Goal: Task Accomplishment & Management: Complete application form

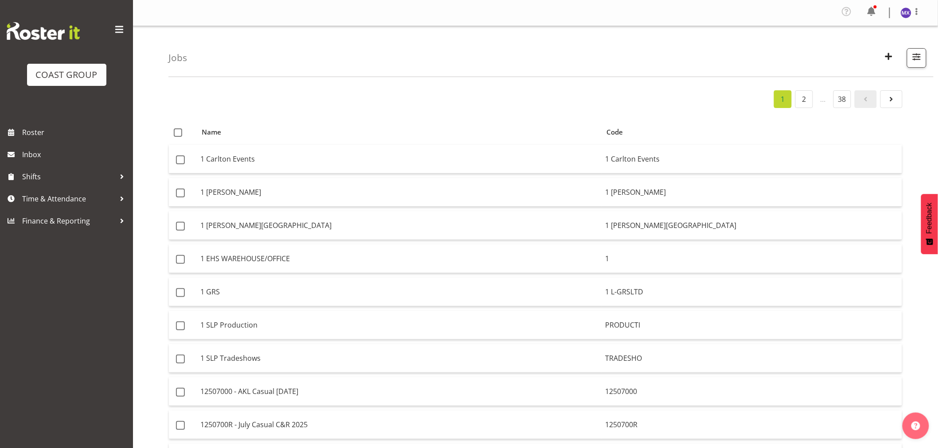
click at [889, 52] on span "button" at bounding box center [889, 57] width 12 height 12
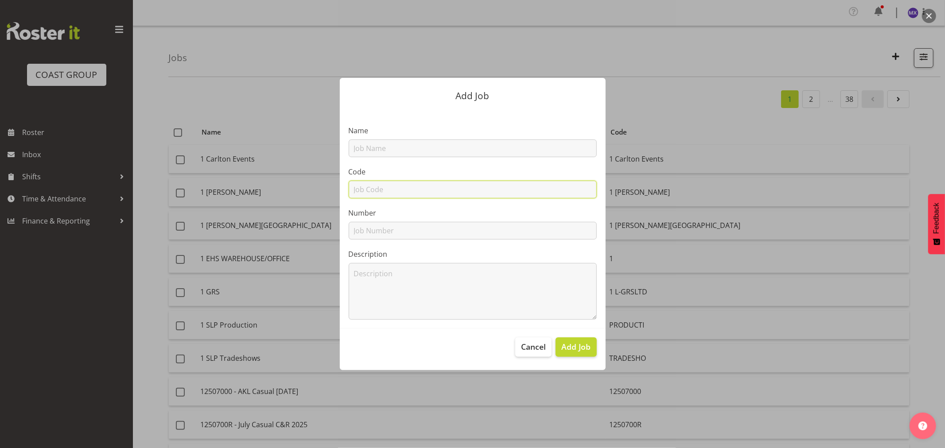
drag, startPoint x: 400, startPoint y: 189, endPoint x: 399, endPoint y: 184, distance: 4.5
click at [400, 189] on input "text" at bounding box center [473, 190] width 248 height 18
paste input "42510070"
type input "42510070"
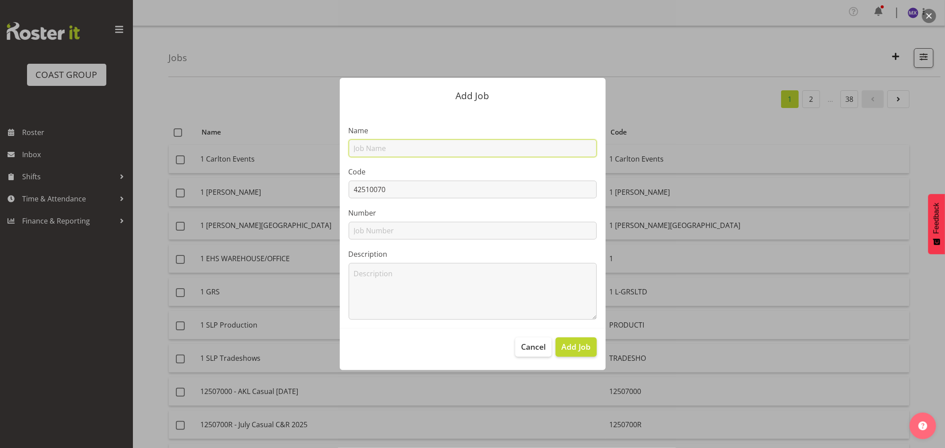
click at [395, 148] on input "text" at bounding box center [473, 149] width 248 height 18
paste input "42510070"
click at [513, 148] on input "42510070 -" at bounding box center [473, 149] width 248 height 18
paste input "Whitehall Tech @ WPMA 2025"
drag, startPoint x: 513, startPoint y: 148, endPoint x: 328, endPoint y: 157, distance: 185.0
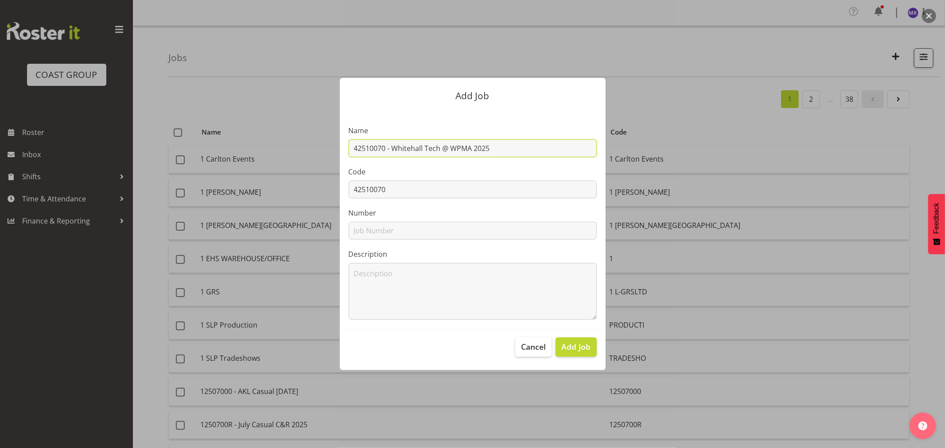
click at [328, 157] on div "Add Job Name 42510070 - Whitehall Tech @ WPMA 2025 Code 42510070 Number Descrip…" at bounding box center [472, 224] width 425 height 336
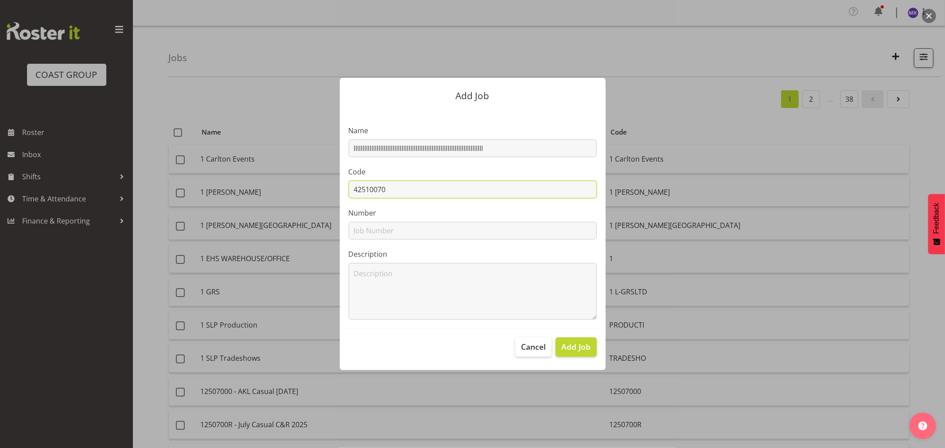
drag, startPoint x: 397, startPoint y: 188, endPoint x: 337, endPoint y: 187, distance: 60.3
click at [337, 187] on div "Add Job Name IIIIIIIIIIIIIIIIIIIIIIIIIIIIIIIIIIIIIIIIIIIIIIIIIIIIIIIIIIIIIIIIII…" at bounding box center [473, 224] width 284 height 336
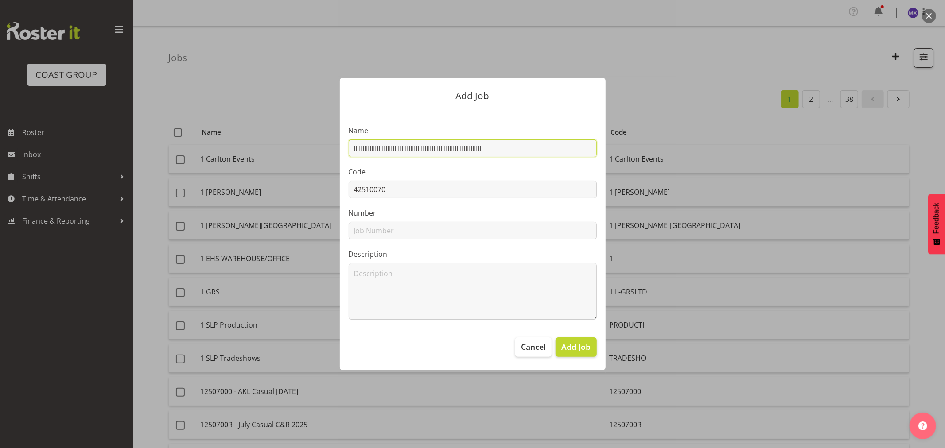
drag, startPoint x: 517, startPoint y: 152, endPoint x: 271, endPoint y: 162, distance: 246.1
click at [271, 162] on div "Add Job Name IIIIIIIIIIIIIIIIIIIIIIIIIIIIIIIIIIIIIIIIIIIIIIIIIIIIIIIIIIIIIIIIII…" at bounding box center [472, 224] width 425 height 336
paste input "42510070"
drag, startPoint x: 413, startPoint y: 151, endPoint x: 295, endPoint y: 151, distance: 118.8
click at [295, 151] on div "Add Job Name 42510070 Code 42510070 Number Description Cancel Add Job" at bounding box center [472, 224] width 425 height 336
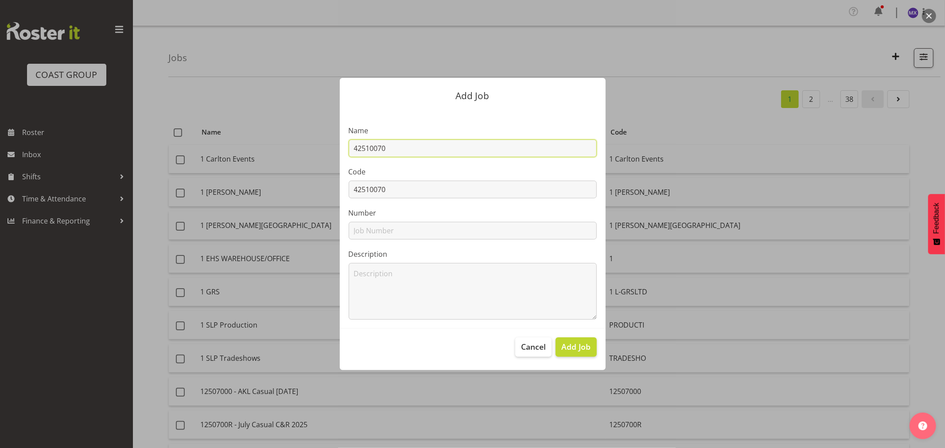
paste input "- Whitehall Tech @ WPMA 2025"
type input "42510070 - Whitehall Tech @ WPMA 2025"
click at [575, 347] on span "Add Job" at bounding box center [575, 347] width 29 height 12
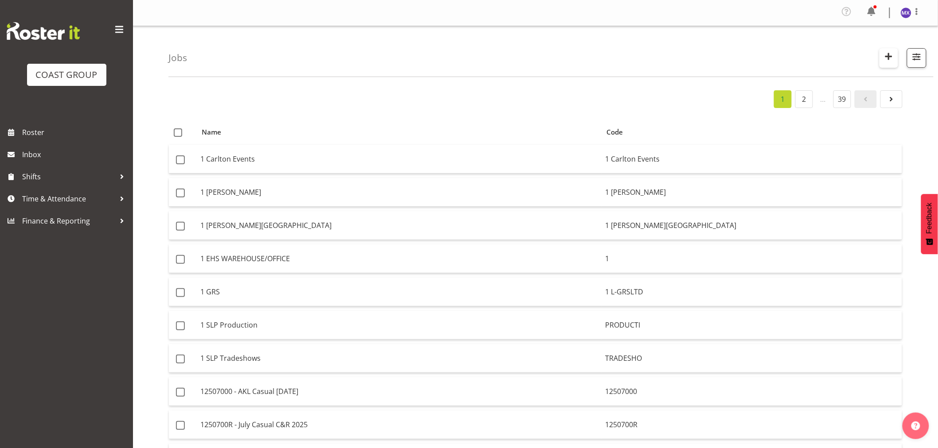
click at [891, 59] on span "button" at bounding box center [889, 57] width 12 height 12
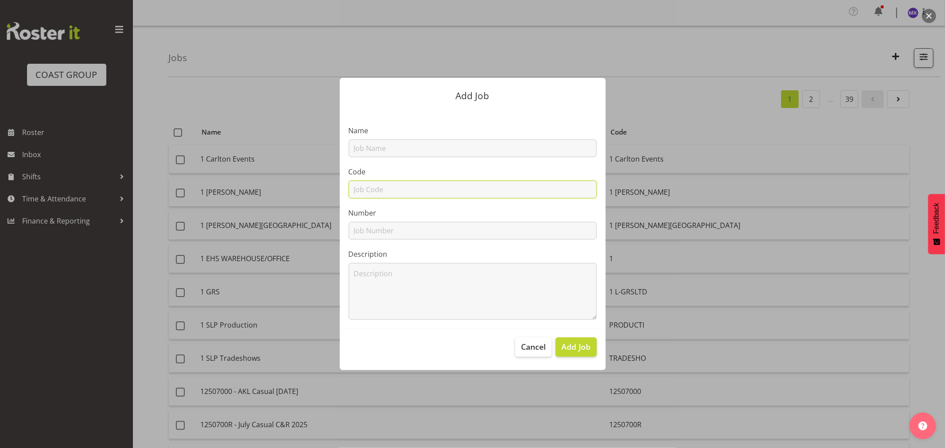
click at [559, 187] on input "text" at bounding box center [473, 190] width 248 height 18
paste input "1251014E"
type input "1251014E"
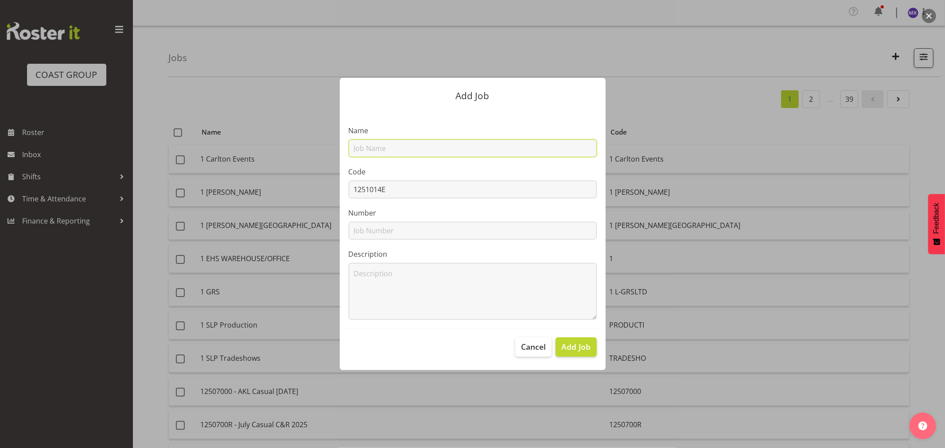
click at [541, 152] on input "text" at bounding box center [473, 149] width 248 height 18
paste input "1251014E"
click at [478, 145] on input "1251014E -" at bounding box center [473, 149] width 248 height 18
paste input "Tasti Products @ WoolworthsExperience25"
type input "1251014E - Tasti Products @ WoolworthsExperience25"
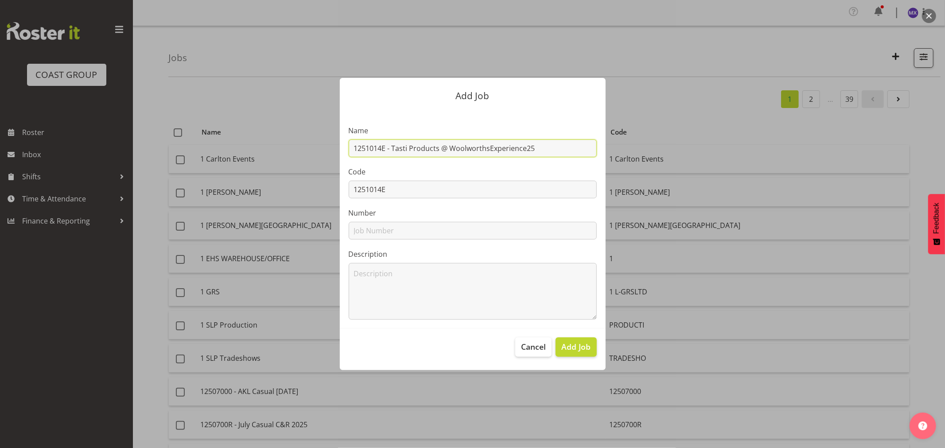
drag, startPoint x: 544, startPoint y: 145, endPoint x: 350, endPoint y: 147, distance: 193.6
click at [350, 147] on input "1251014E - Tasti Products @ WoolworthsExperience25" at bounding box center [473, 149] width 248 height 18
click at [563, 348] on span "Add Job" at bounding box center [575, 347] width 29 height 12
